Goal: Navigation & Orientation: Go to known website

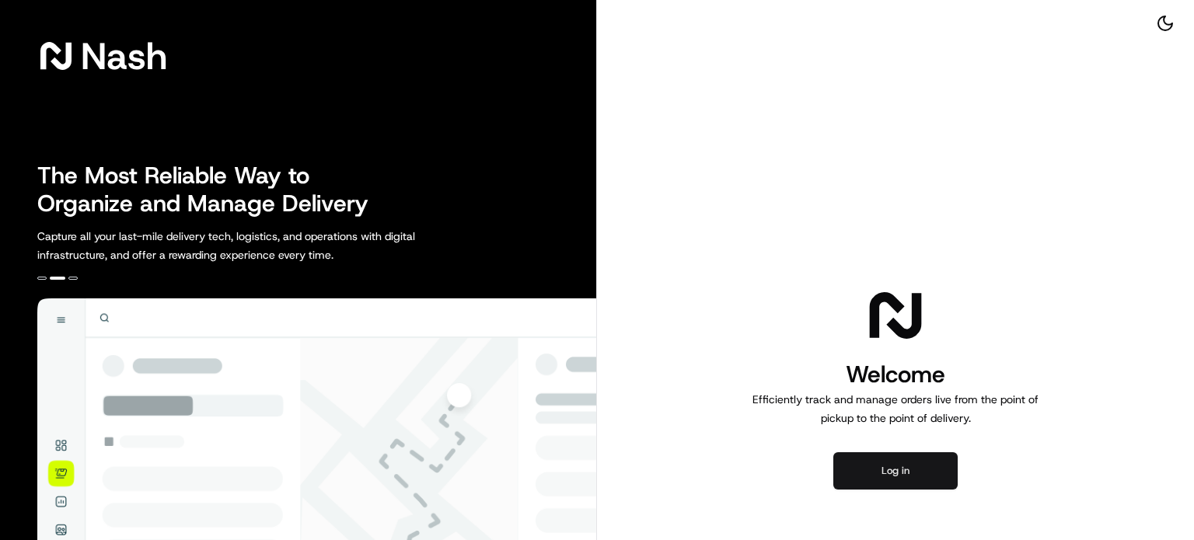
click at [942, 478] on button "Log in" at bounding box center [895, 470] width 124 height 37
